Goal: Transaction & Acquisition: Purchase product/service

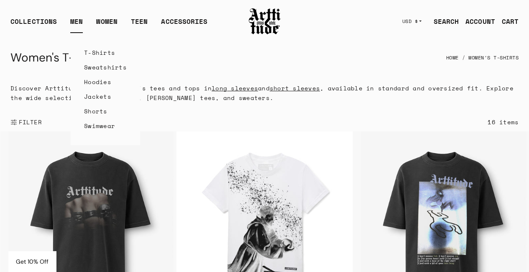
click at [101, 81] on link "Hoodies" at bounding box center [105, 81] width 43 height 15
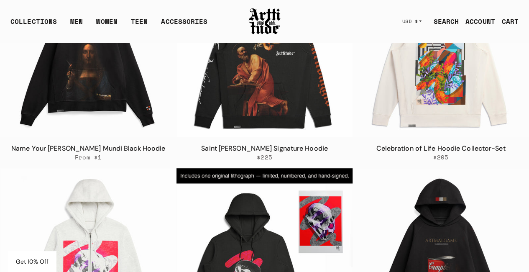
scroll to position [167, 0]
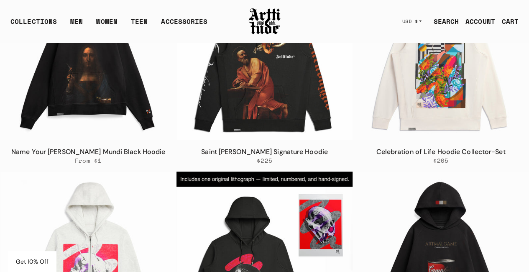
drag, startPoint x: 436, startPoint y: 77, endPoint x: 444, endPoint y: 77, distance: 7.9
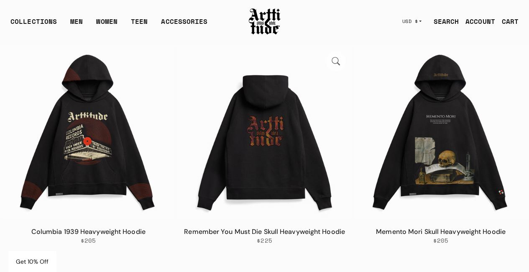
scroll to position [502, 0]
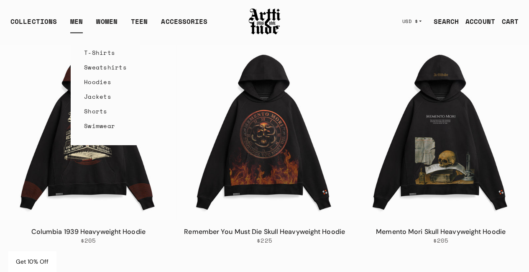
click at [104, 98] on link "Jackets" at bounding box center [105, 96] width 43 height 15
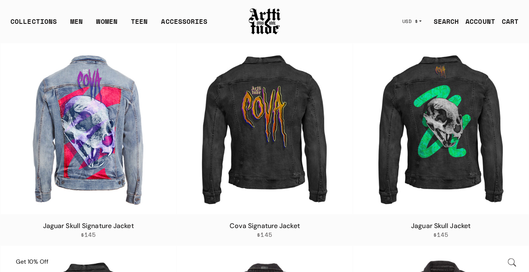
scroll to position [42, 0]
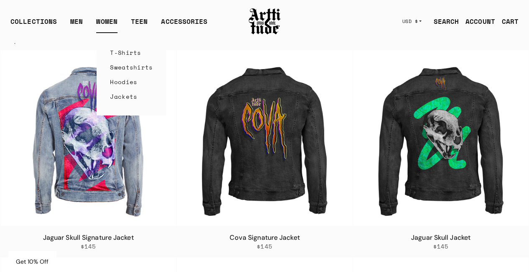
click at [132, 71] on link "Sweatshirts" at bounding box center [131, 67] width 43 height 15
